Goal: Complete application form: Complete application form

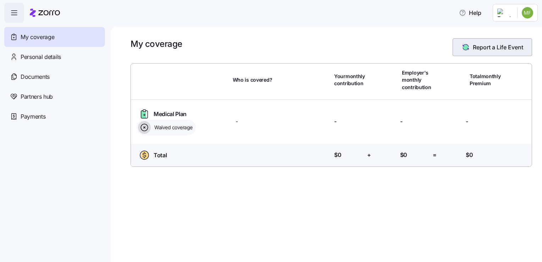
click at [492, 54] on button "Report a Life Event" at bounding box center [491, 47] width 79 height 18
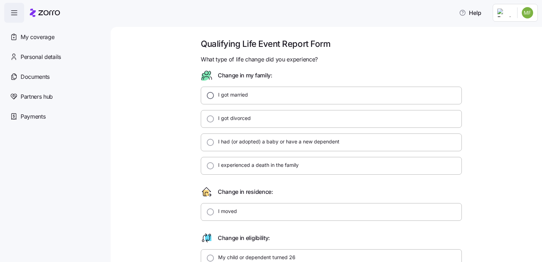
click at [207, 96] on input "I got married" at bounding box center [210, 95] width 7 height 7
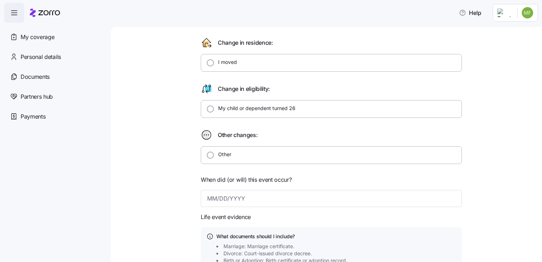
scroll to position [150, 0]
click at [214, 154] on label "Other" at bounding box center [222, 153] width 17 height 7
click at [211, 154] on input "Other" at bounding box center [210, 154] width 7 height 7
radio input "false"
radio input "true"
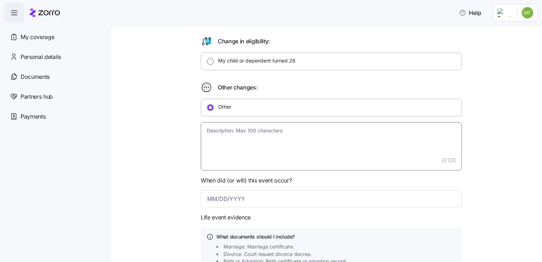
scroll to position [197, 0]
click at [292, 139] on textarea at bounding box center [331, 146] width 261 height 48
type textarea "x"
type textarea "G"
type textarea "x"
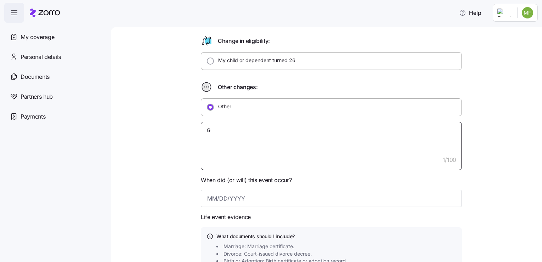
type textarea "Go"
type textarea "x"
type textarea "Got"
type textarea "x"
type textarea "Got"
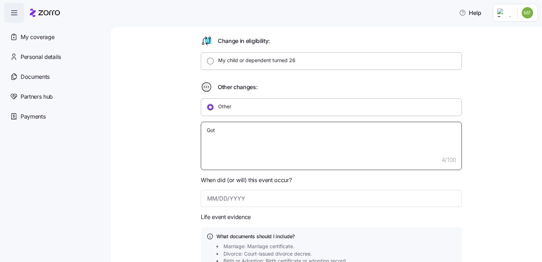
type textarea "x"
type textarea "Got m"
type textarea "x"
type textarea "Got ma"
type textarea "x"
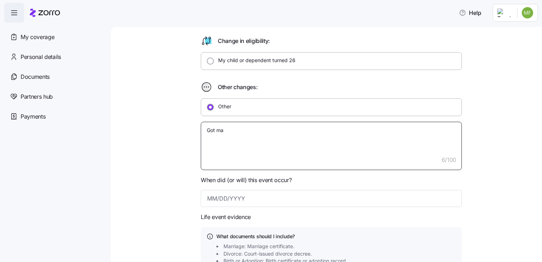
type textarea "Got mar"
type textarea "x"
type textarea "Got [PERSON_NAME]"
type textarea "x"
type textarea "Got marri"
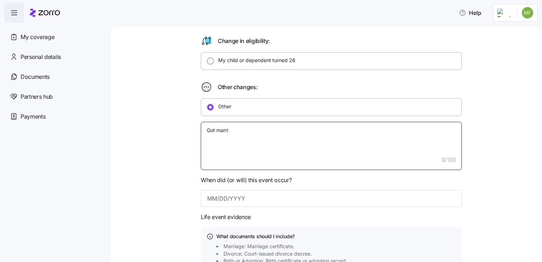
type textarea "x"
type textarea "Got marrie"
type textarea "x"
type textarea "Got married"
type textarea "x"
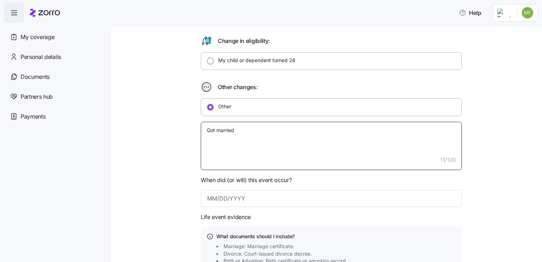
type textarea "Got married,"
type textarea "x"
type textarea "Got married,"
type textarea "x"
type textarea "Got married, a"
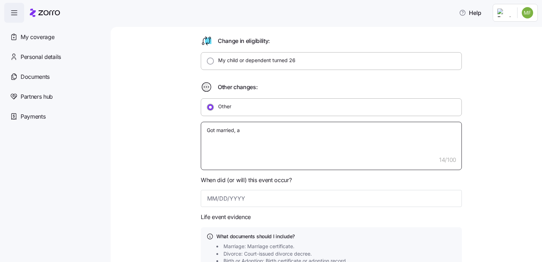
type textarea "x"
type textarea "Got married, an"
type textarea "x"
type textarea "Got married, and"
type textarea "x"
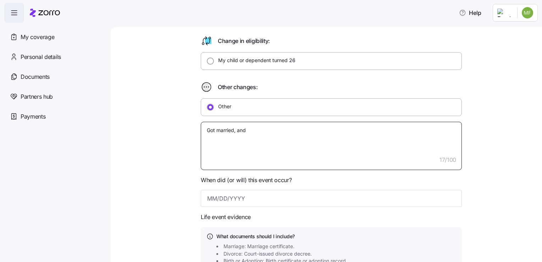
type textarea "Got married, and"
type textarea "x"
type textarea "Got married, and l"
type textarea "x"
type textarea "Got married, and lo"
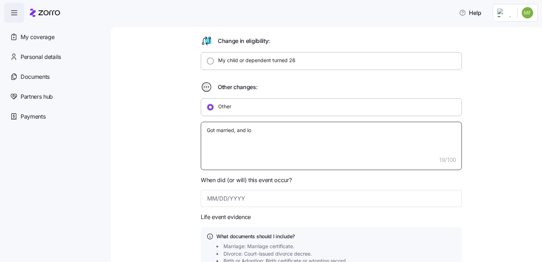
type textarea "x"
type textarea "Got married, and los"
type textarea "x"
type textarea "Got married, and lost"
type textarea "x"
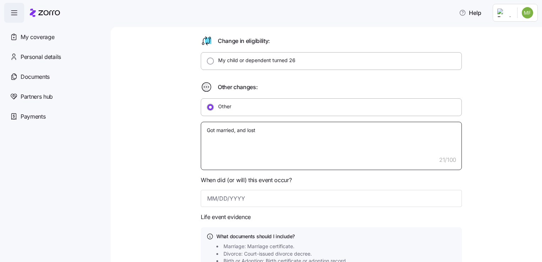
type textarea "Got married, and lost"
type textarea "x"
type textarea "Got married, and lost s"
type textarea "x"
type textarea "Got married, and lost st"
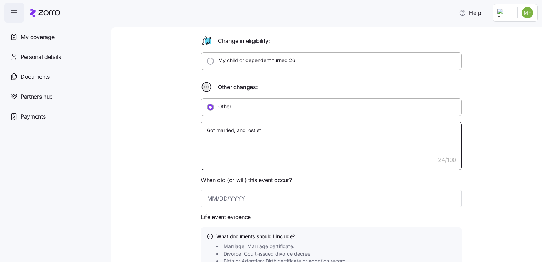
type textarea "x"
type textarea "Got married, and lost sta"
type textarea "x"
type textarea "Got married, and lost stat"
type textarea "x"
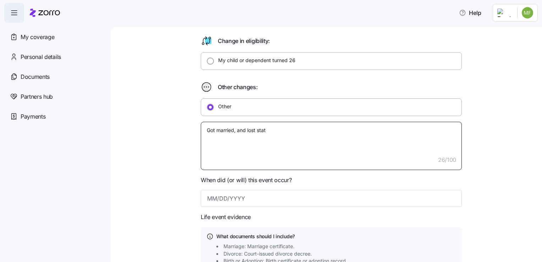
type textarea "Got married, and lost stat"
type textarea "x"
type textarea "Got married, and lost stat"
type textarea "x"
type textarea "Got married, and lost state"
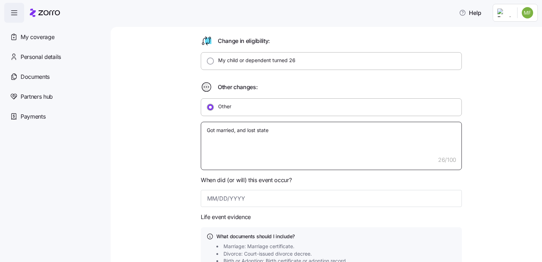
type textarea "x"
type textarea "Got married, and lost state"
type textarea "x"
type textarea "Got married, and lost state i"
type textarea "x"
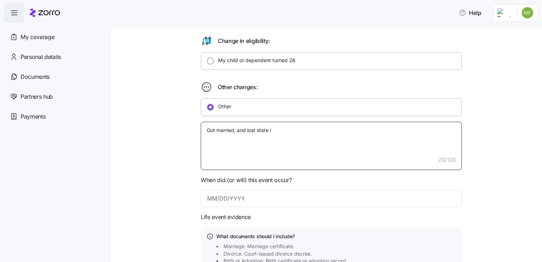
type textarea "Got married, and lost state in"
type textarea "x"
type textarea "Got married, and lost state insurance"
type textarea "x"
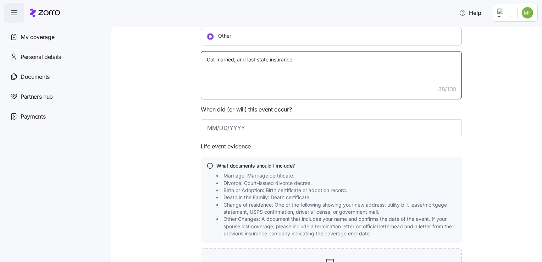
scroll to position [323, 0]
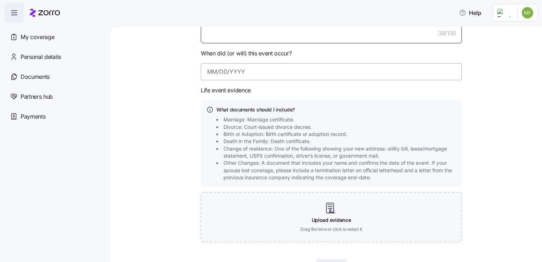
type textarea "Got married, and lost state insurance."
click at [247, 68] on input at bounding box center [331, 71] width 261 height 17
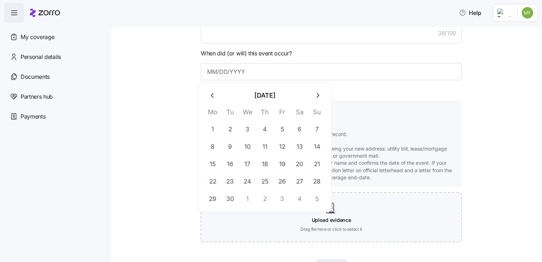
click at [210, 96] on icon "button" at bounding box center [213, 95] width 8 height 8
click at [316, 195] on button "31" at bounding box center [316, 198] width 17 height 17
type input "[DATE]"
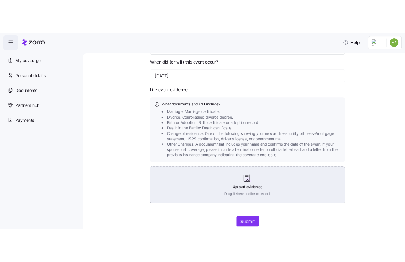
scroll to position [340, 0]
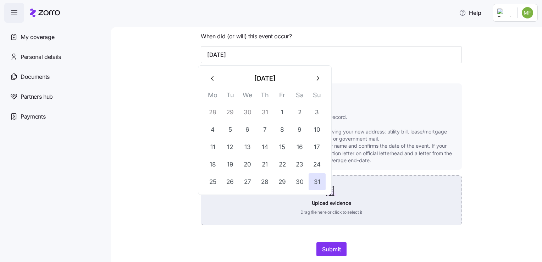
click at [354, 219] on div "Upload evidence Drag file here or click to select it" at bounding box center [331, 200] width 261 height 50
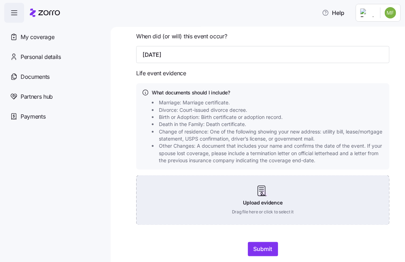
click at [265, 212] on div "Upload evidence Drag file here or click to select it" at bounding box center [262, 200] width 253 height 50
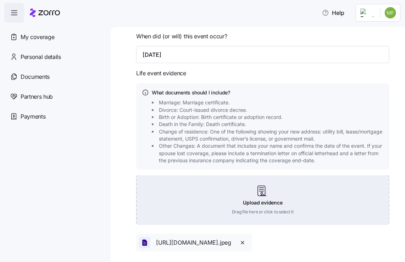
drag, startPoint x: 262, startPoint y: 240, endPoint x: 264, endPoint y: 195, distance: 45.4
drag, startPoint x: 264, startPoint y: 195, endPoint x: 188, endPoint y: 203, distance: 76.7
click at [188, 203] on div "Upload evidence Drag file here or click to select it" at bounding box center [262, 200] width 253 height 50
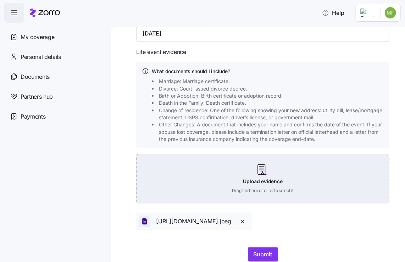
scroll to position [386, 0]
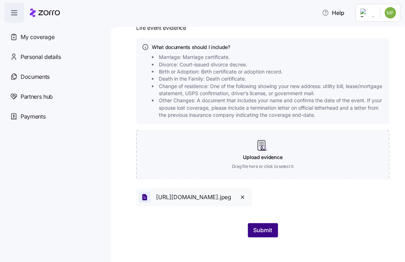
click at [265, 234] on button "Submit" at bounding box center [263, 230] width 30 height 14
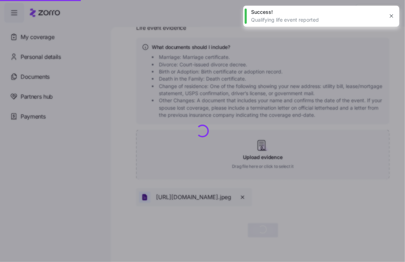
type textarea "x"
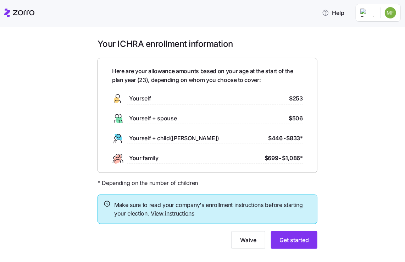
scroll to position [12, 0]
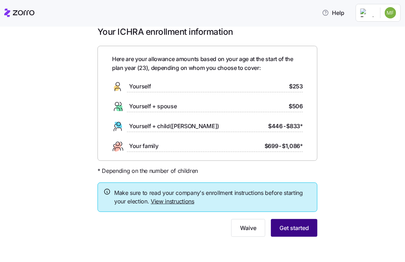
click at [300, 230] on span "Get started" at bounding box center [293, 227] width 29 height 9
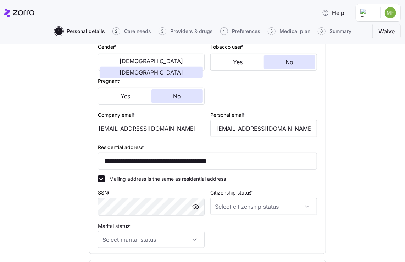
scroll to position [233, 0]
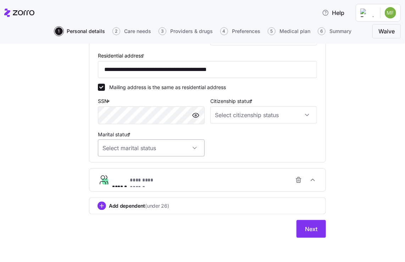
click at [186, 151] on input "Marital status *" at bounding box center [151, 147] width 107 height 17
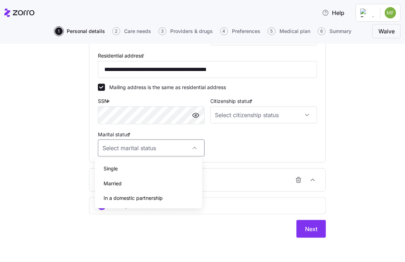
click at [143, 184] on div "Married" at bounding box center [148, 183] width 101 height 15
type input "Married"
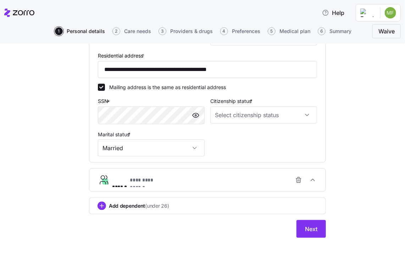
click at [182, 189] on button "**********" at bounding box center [207, 179] width 236 height 23
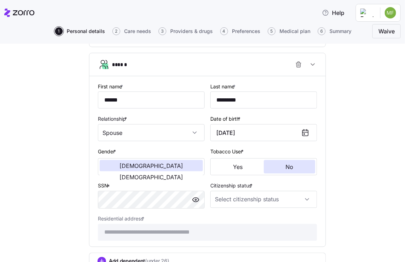
scroll to position [415, 0]
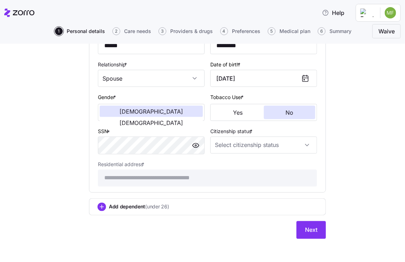
click at [217, 208] on div "Add dependent (under 26)" at bounding box center [208, 206] width 220 height 9
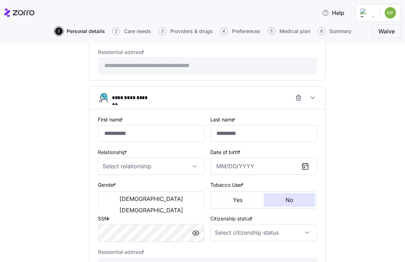
scroll to position [550, 0]
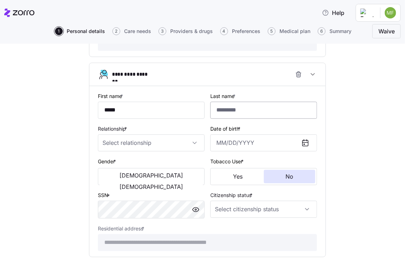
type input "****"
click at [266, 107] on input "Last name *" at bounding box center [263, 110] width 107 height 17
type input "*********"
click at [180, 143] on input "Relationship *" at bounding box center [151, 142] width 107 height 17
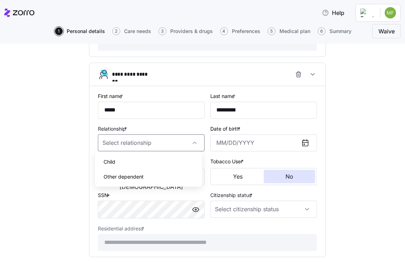
click at [132, 165] on div "Child" at bounding box center [148, 161] width 101 height 15
type input "Child"
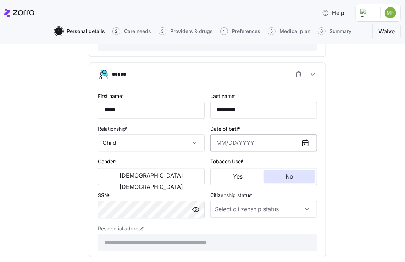
click at [237, 147] on input "Date of birth *" at bounding box center [263, 142] width 107 height 17
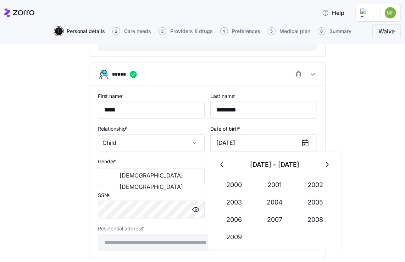
click at [260, 142] on input "[DATE]" at bounding box center [263, 142] width 107 height 17
click at [226, 167] on icon "button" at bounding box center [222, 165] width 8 height 8
click at [322, 168] on button "button" at bounding box center [326, 164] width 17 height 17
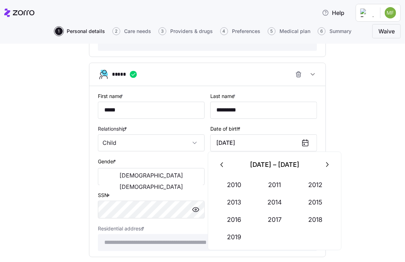
click at [322, 168] on button "button" at bounding box center [326, 164] width 17 height 17
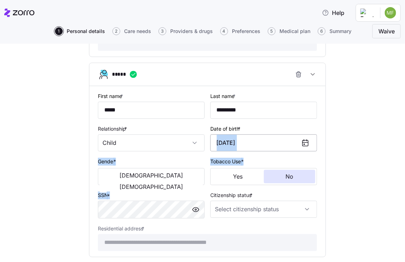
drag, startPoint x: 322, startPoint y: 168, endPoint x: 270, endPoint y: 145, distance: 56.9
click at [270, 145] on div "**********" at bounding box center [207, 171] width 236 height 170
click at [301, 139] on icon at bounding box center [305, 143] width 9 height 9
click at [309, 144] on div at bounding box center [308, 143] width 17 height 16
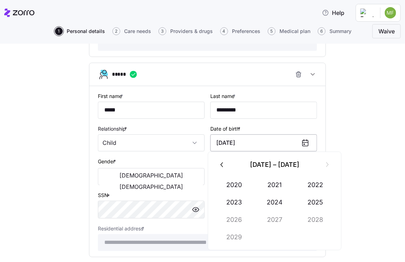
click at [261, 134] on input "[DATE]" at bounding box center [263, 142] width 107 height 17
click at [312, 185] on button "2022" at bounding box center [315, 184] width 40 height 17
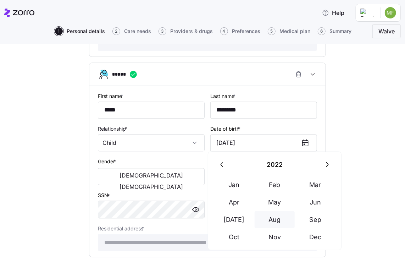
click at [277, 221] on button "Aug" at bounding box center [275, 219] width 40 height 17
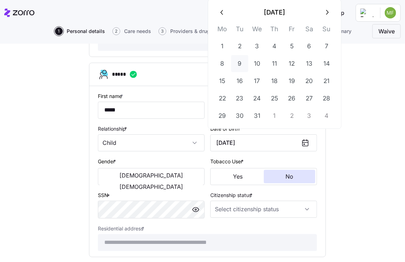
click at [243, 61] on button "9" at bounding box center [239, 63] width 17 height 17
type input "[DATE]"
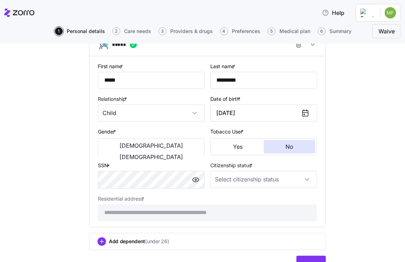
scroll to position [594, 0]
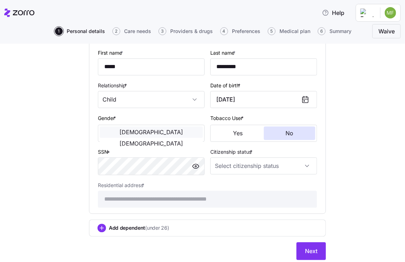
click at [130, 134] on button "[DEMOGRAPHIC_DATA]" at bounding box center [151, 131] width 103 height 11
click at [244, 168] on input "Citizenship status *" at bounding box center [263, 165] width 107 height 17
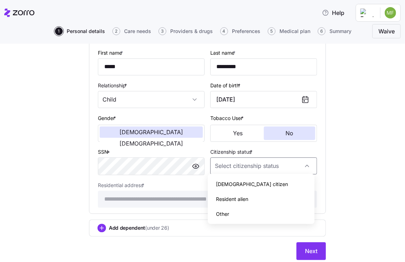
click at [240, 183] on span "[DEMOGRAPHIC_DATA] citizen" at bounding box center [252, 184] width 72 height 8
type input "[DEMOGRAPHIC_DATA] citizen"
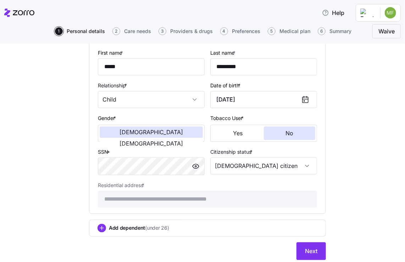
click at [187, 166] on div at bounding box center [195, 165] width 17 height 17
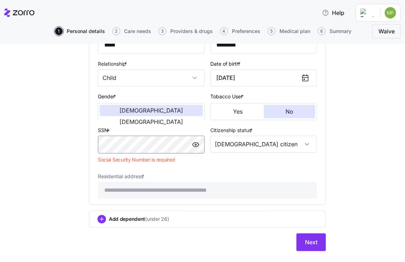
scroll to position [616, 0]
